Goal: Find specific page/section: Find specific page/section

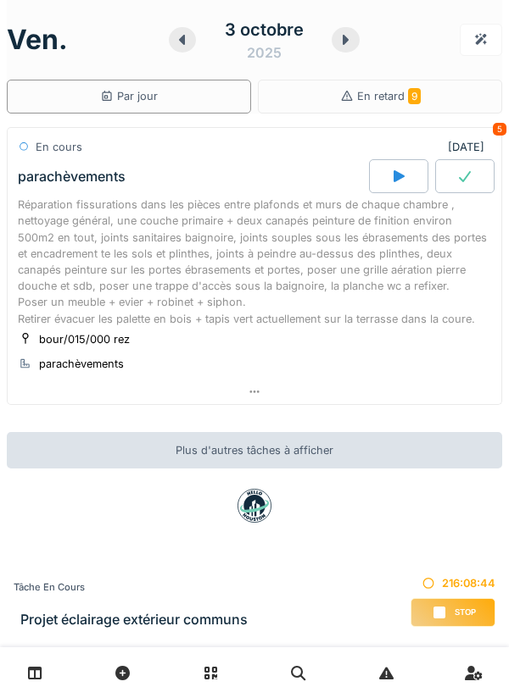
click at [390, 172] on icon at bounding box center [398, 177] width 17 height 14
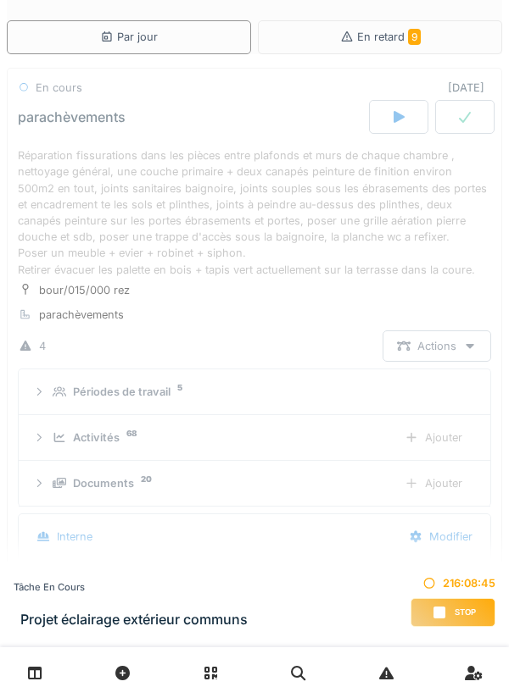
scroll to position [25, 0]
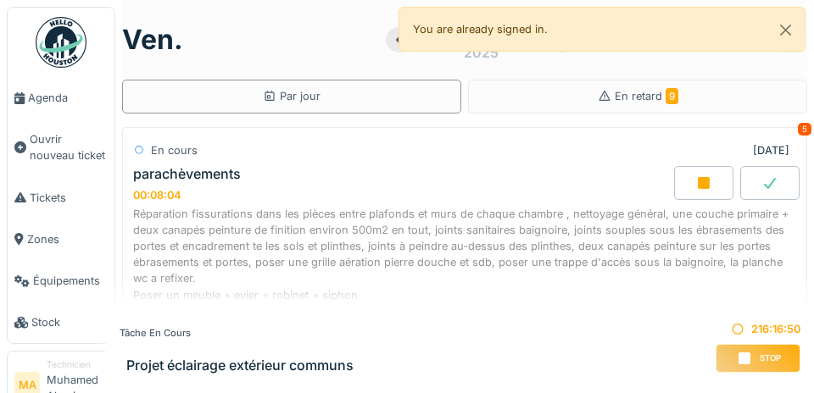
click at [38, 98] on span "Agenda" at bounding box center [68, 98] width 80 height 16
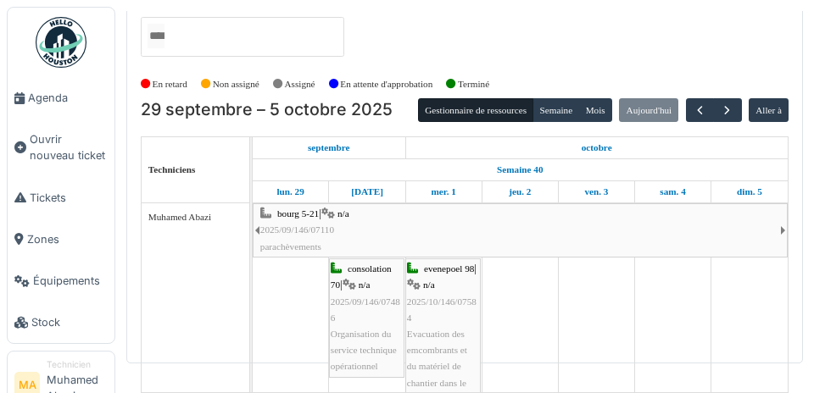
scroll to position [100, 0]
click at [726, 98] on button "button" at bounding box center [727, 110] width 28 height 25
